Goal: Task Accomplishment & Management: Manage account settings

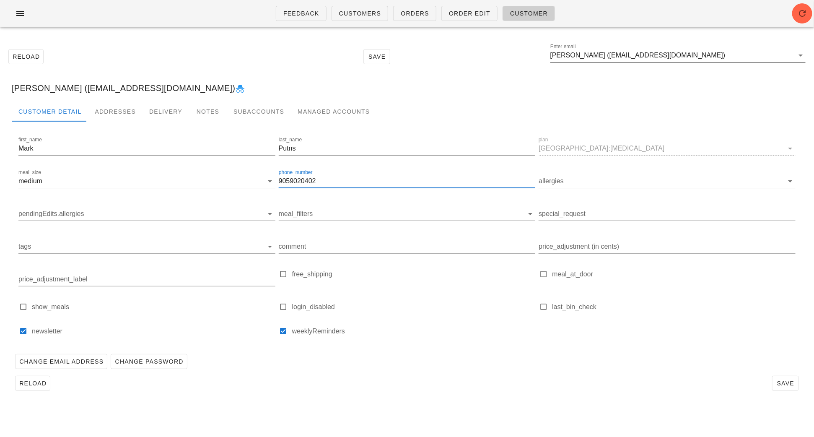
click at [670, 56] on input "[PERSON_NAME] ([EMAIL_ADDRESS][DOMAIN_NAME])" at bounding box center [671, 55] width 243 height 13
paste input "[PERSON_NAME][EMAIL_ADDRESS][DOMAIN_NAME]"
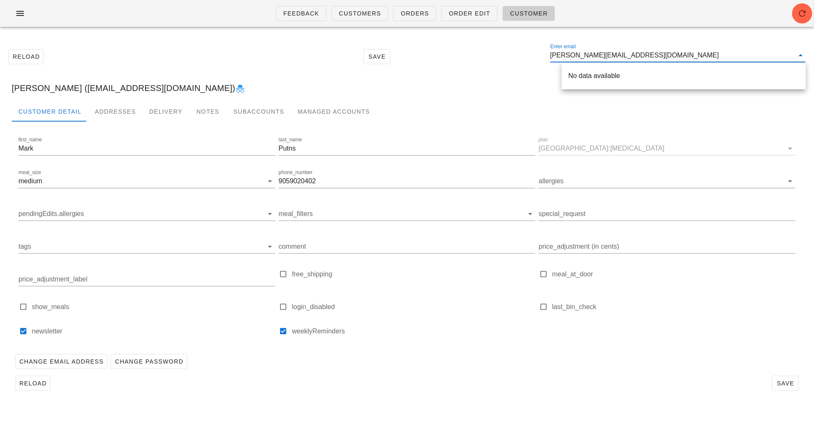
drag, startPoint x: 661, startPoint y: 57, endPoint x: 550, endPoint y: 57, distance: 111.1
click at [550, 57] on div "Reload Save Enter email [PERSON_NAME][EMAIL_ADDRESS][DOMAIN_NAME]" at bounding box center [407, 57] width 804 height 36
paste input "chbarkun@hot"
type input "[EMAIL_ADDRESS][DOMAIN_NAME]"
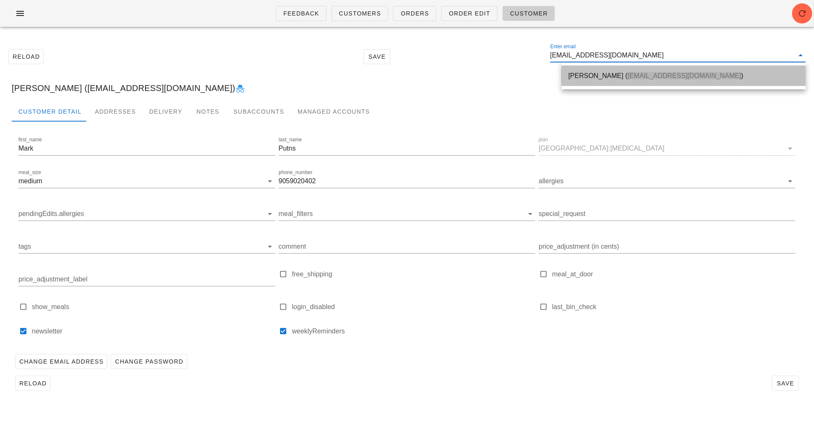
click at [590, 70] on div "[PERSON_NAME] ( [EMAIL_ADDRESS][DOMAIN_NAME] )" at bounding box center [683, 76] width 231 height 18
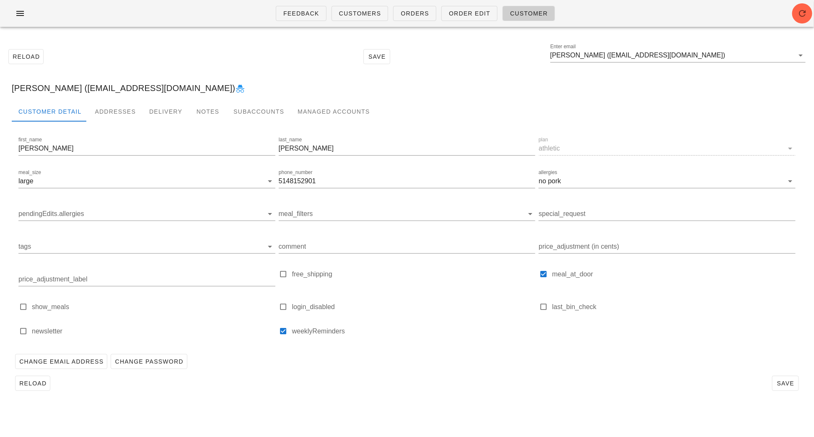
click at [235, 89] on icon at bounding box center [240, 89] width 10 height 10
click at [730, 58] on input "[PERSON_NAME] ([EMAIL_ADDRESS][DOMAIN_NAME])" at bounding box center [671, 55] width 243 height 13
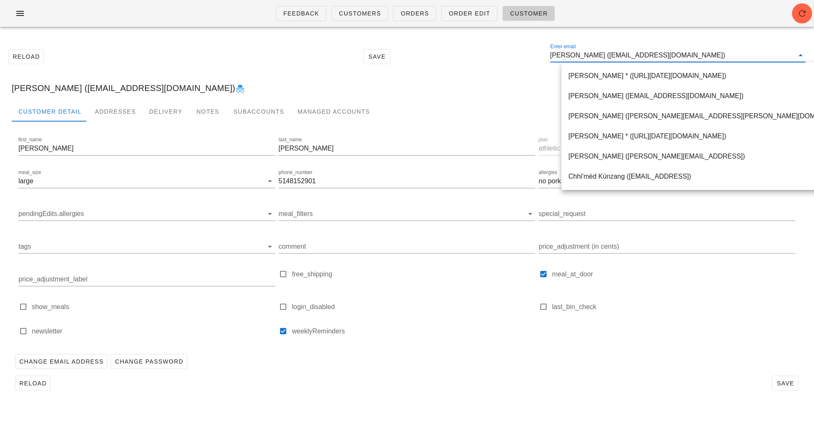
paste input "[EMAIL_ADDRESS][DOMAIN_NAME]"
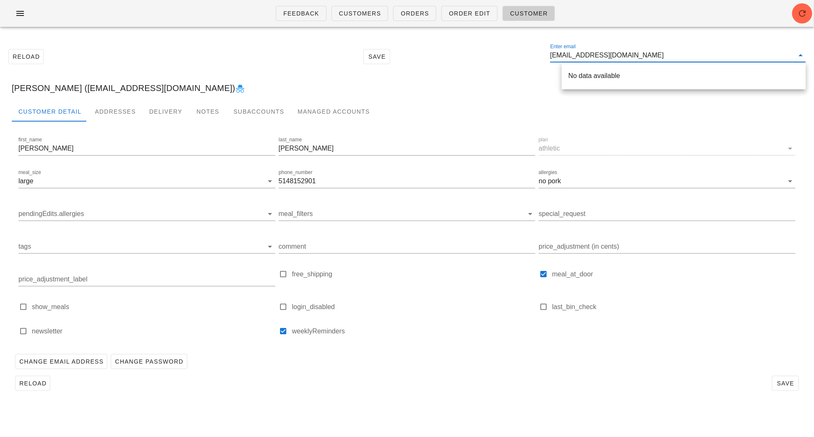
drag, startPoint x: 665, startPoint y: 57, endPoint x: 565, endPoint y: 57, distance: 99.7
click at [566, 57] on input "[EMAIL_ADDRESS][DOMAIN_NAME]" at bounding box center [671, 55] width 243 height 13
paste input "tinytunabear"
drag, startPoint x: 669, startPoint y: 55, endPoint x: 548, endPoint y: 55, distance: 121.1
click at [548, 55] on div "Reload Save Enter email [EMAIL_ADDRESS][DOMAIN_NAME]" at bounding box center [407, 57] width 804 height 36
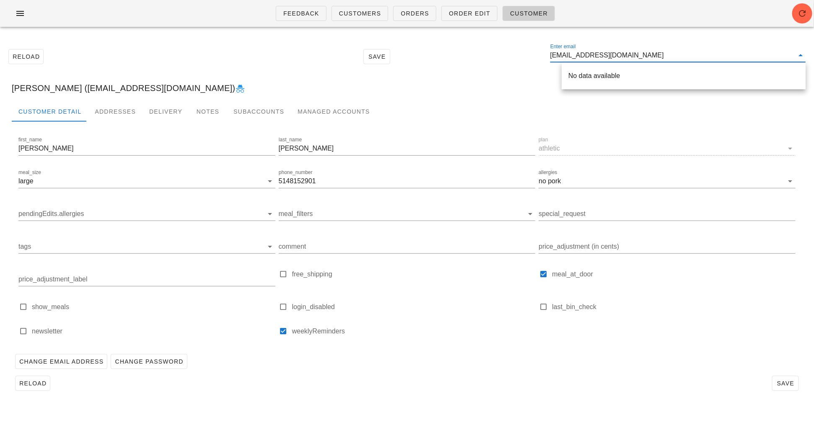
paste input "text"
drag, startPoint x: 642, startPoint y: 54, endPoint x: 548, endPoint y: 52, distance: 93.9
click at [549, 53] on div "Reload Save Enter email [EMAIL_ADDRESS][DOMAIN_NAME]" at bounding box center [407, 57] width 804 height 36
paste input "evalo.el"
type input "[EMAIL_ADDRESS][DOMAIN_NAME]"
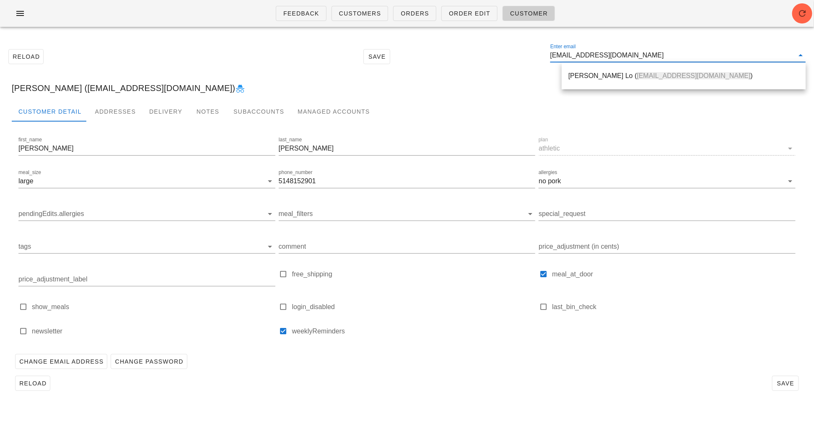
click at [582, 75] on div "[PERSON_NAME] Lo ( [EMAIL_ADDRESS][DOMAIN_NAME] )" at bounding box center [683, 76] width 231 height 8
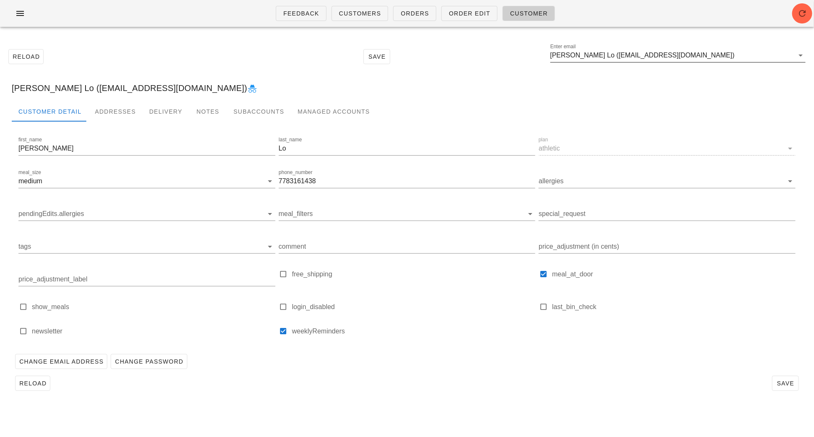
click at [679, 57] on input "[PERSON_NAME] Lo ([EMAIL_ADDRESS][DOMAIN_NAME])" at bounding box center [671, 55] width 243 height 13
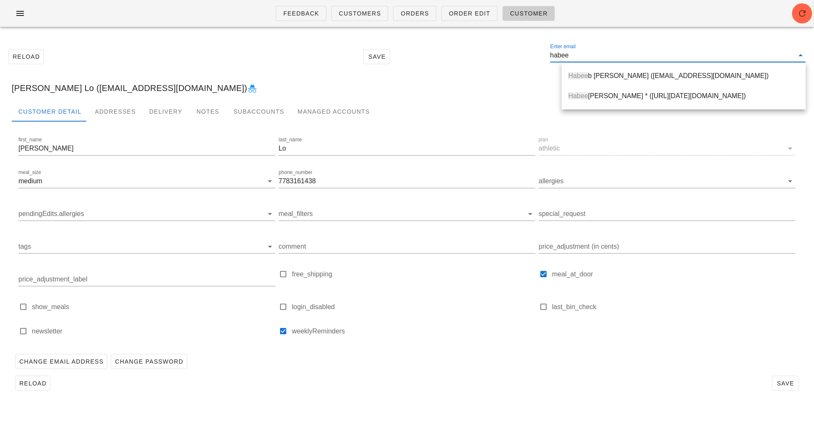
type input "[PERSON_NAME]"
click at [714, 76] on div "[PERSON_NAME] ([EMAIL_ADDRESS][DOMAIN_NAME])" at bounding box center [683, 76] width 231 height 8
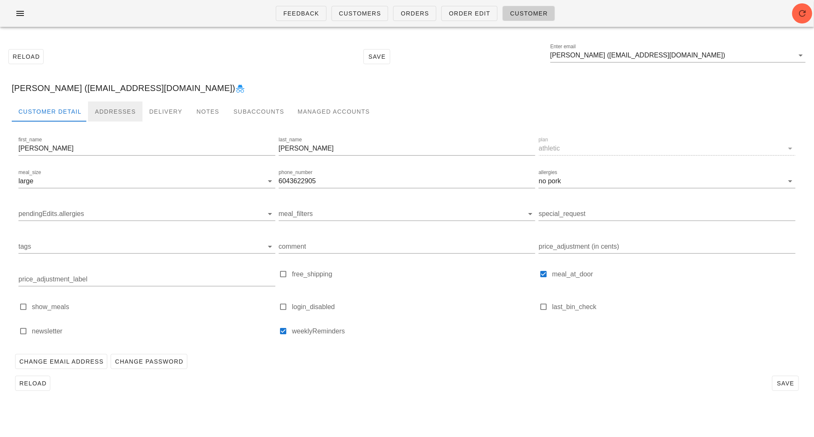
click at [117, 107] on div "Addresses" at bounding box center [115, 111] width 54 height 20
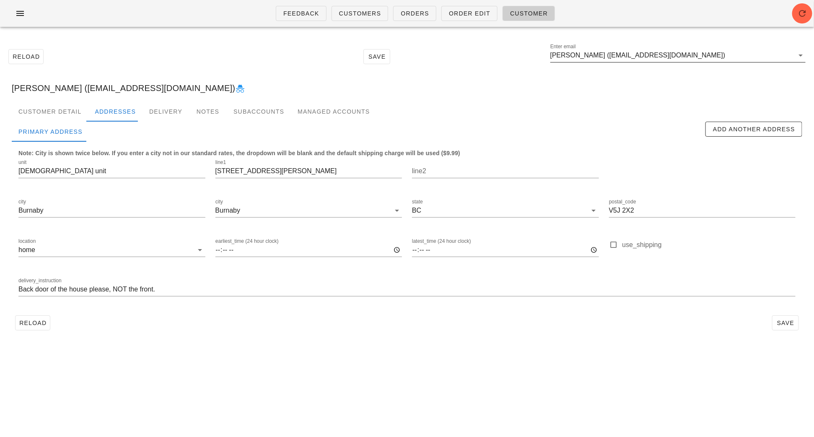
click at [710, 55] on input "[PERSON_NAME] ([EMAIL_ADDRESS][DOMAIN_NAME])" at bounding box center [671, 55] width 243 height 13
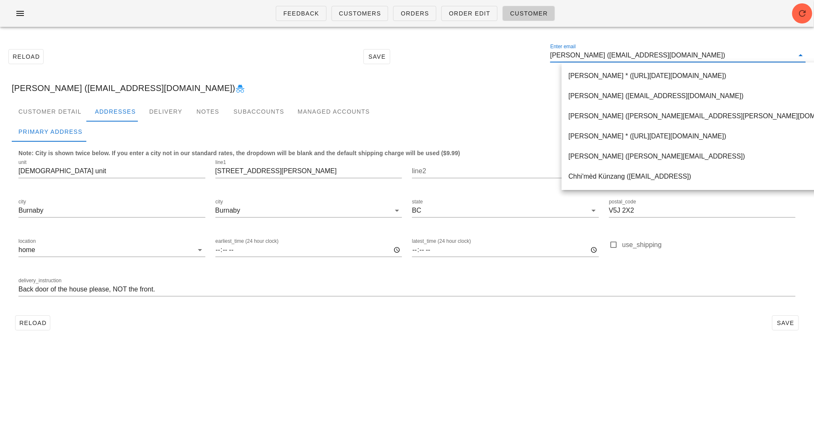
paste input "[PERSON_NAME][DOMAIN_NAME][EMAIL_ADDRESS][PERSON_NAME][DOMAIN_NAME]"
type input "[PERSON_NAME][DOMAIN_NAME][EMAIL_ADDRESS][PERSON_NAME][DOMAIN_NAME]"
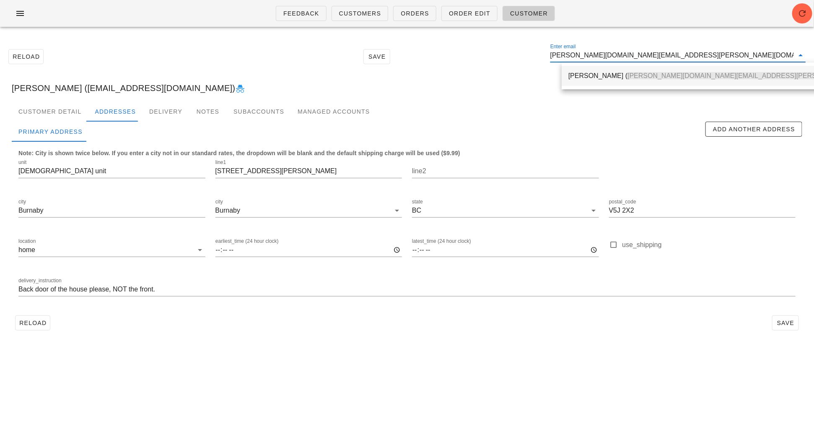
click at [593, 75] on div "[PERSON_NAME] ( [PERSON_NAME][DOMAIN_NAME][EMAIL_ADDRESS][PERSON_NAME][DOMAIN_N…" at bounding box center [737, 76] width 339 height 8
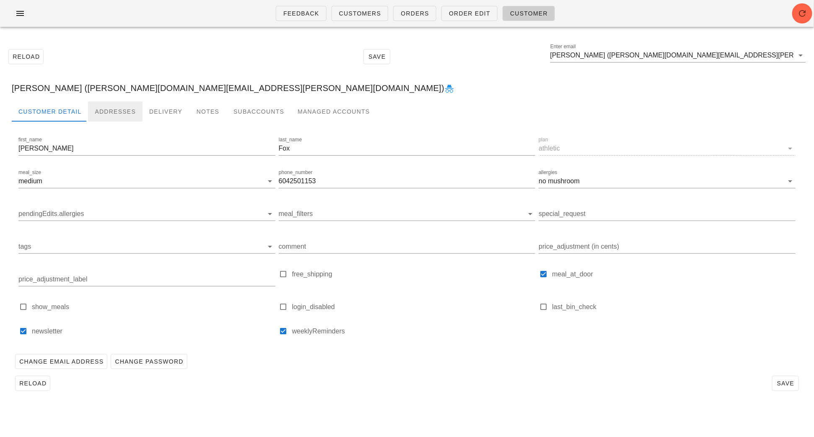
click at [106, 111] on div "Addresses" at bounding box center [115, 111] width 54 height 20
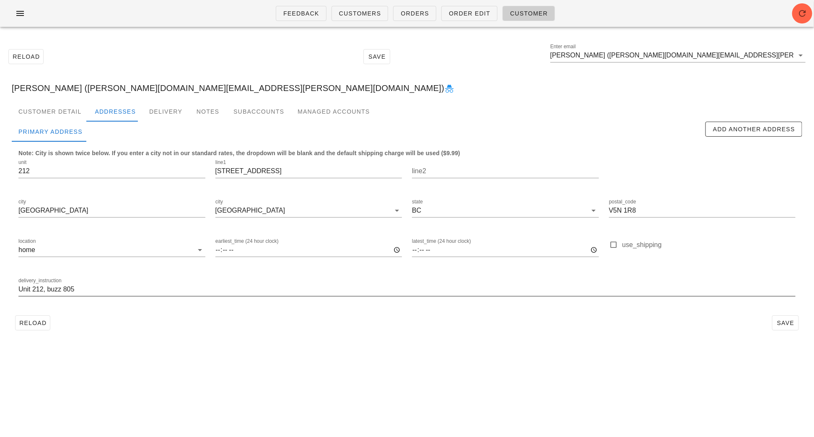
click at [99, 293] on input "Unit 212, buzz 805" at bounding box center [406, 288] width 777 height 13
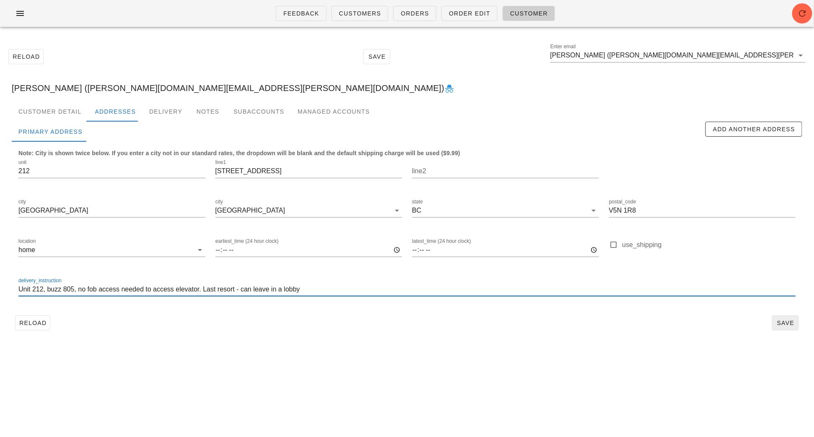
type input "Unit 212, buzz 805, no fob access needed to access elevator. Last resort - can …"
click at [779, 324] on span "Save" at bounding box center [785, 322] width 19 height 7
